Goal: Transaction & Acquisition: Purchase product/service

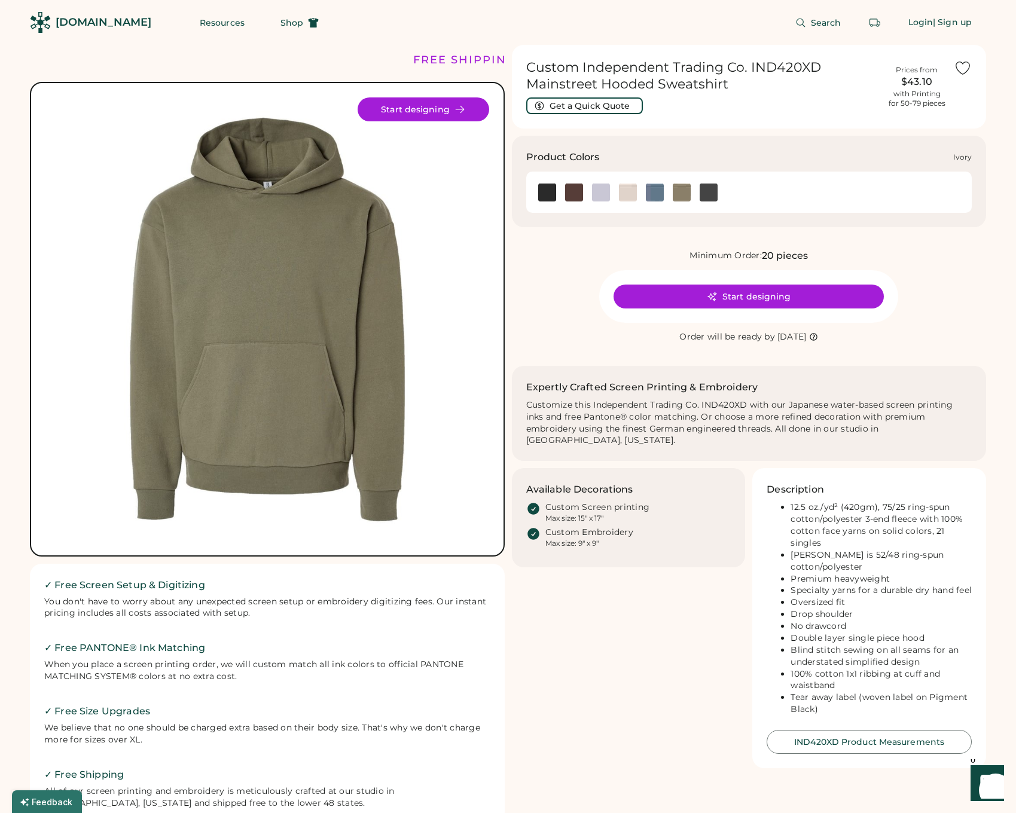
click at [621, 189] on img at bounding box center [628, 193] width 18 height 18
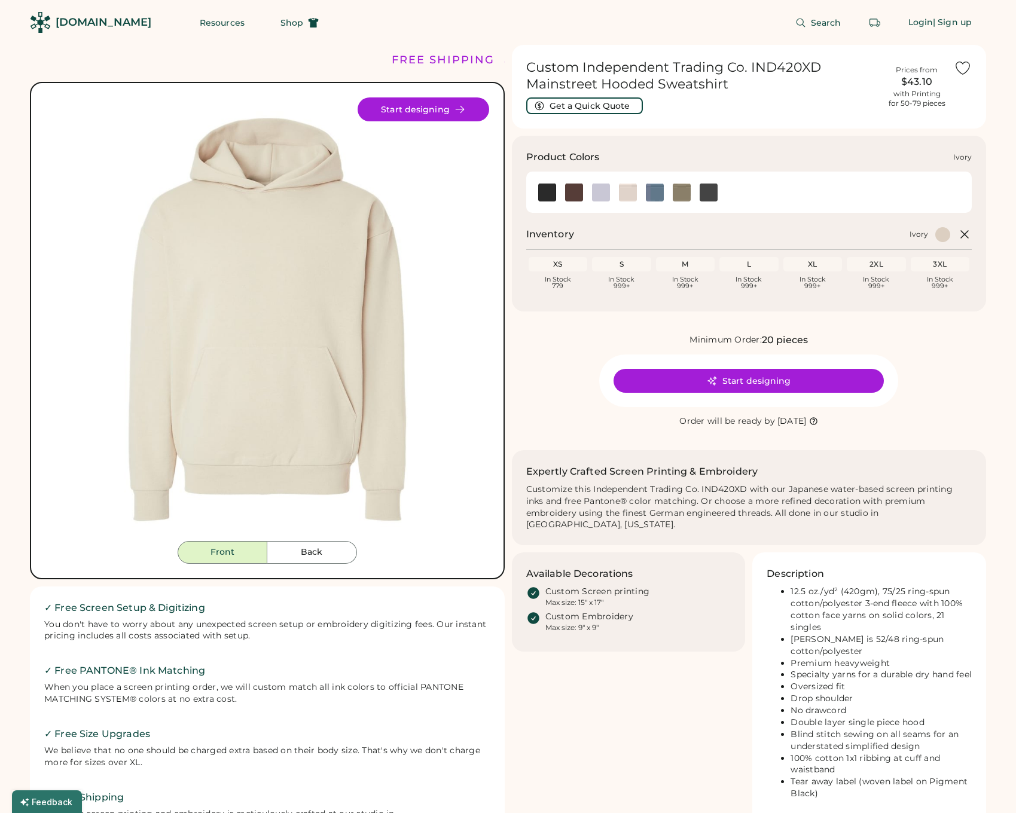
click at [621, 189] on img at bounding box center [628, 193] width 18 height 18
click at [745, 257] on div "L" at bounding box center [748, 264] width 59 height 14
click at [747, 264] on div "L" at bounding box center [749, 265] width 54 height 10
click at [630, 195] on img at bounding box center [628, 193] width 18 height 18
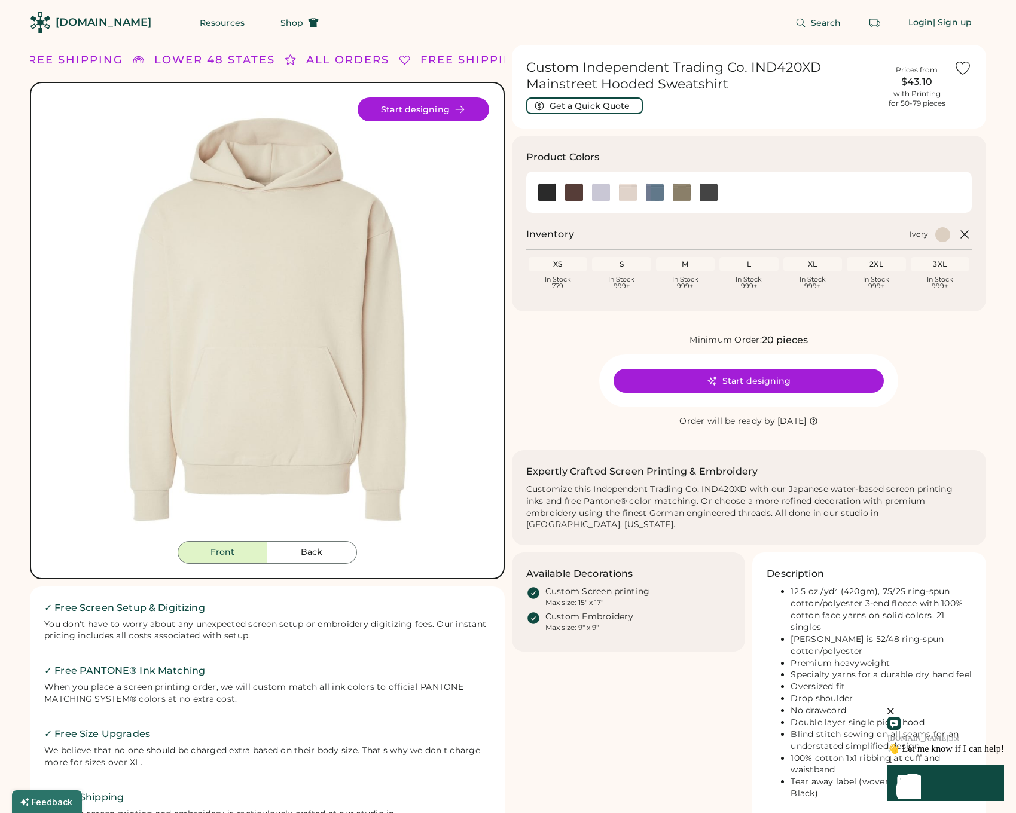
click at [701, 375] on button "Start designing" at bounding box center [749, 381] width 270 height 24
